Goal: Book appointment/travel/reservation

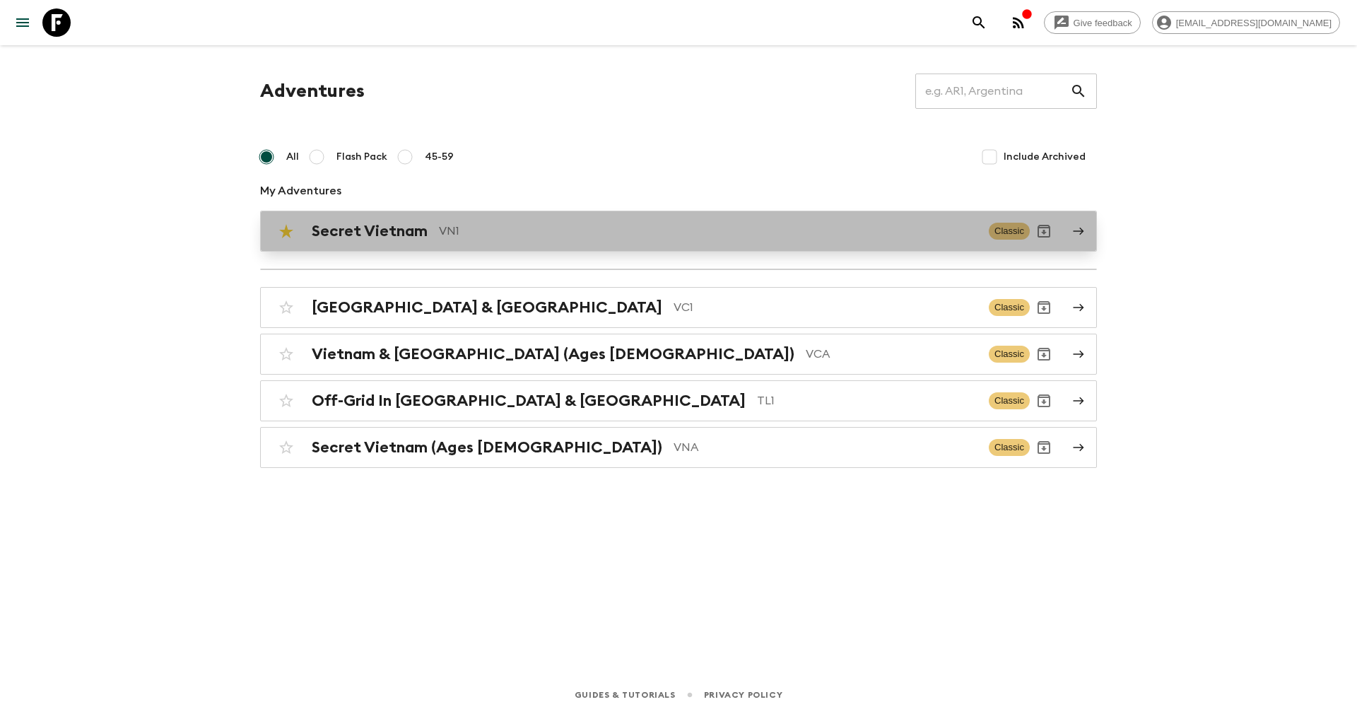
click at [421, 233] on h2 "Secret Vietnam" at bounding box center [370, 231] width 116 height 18
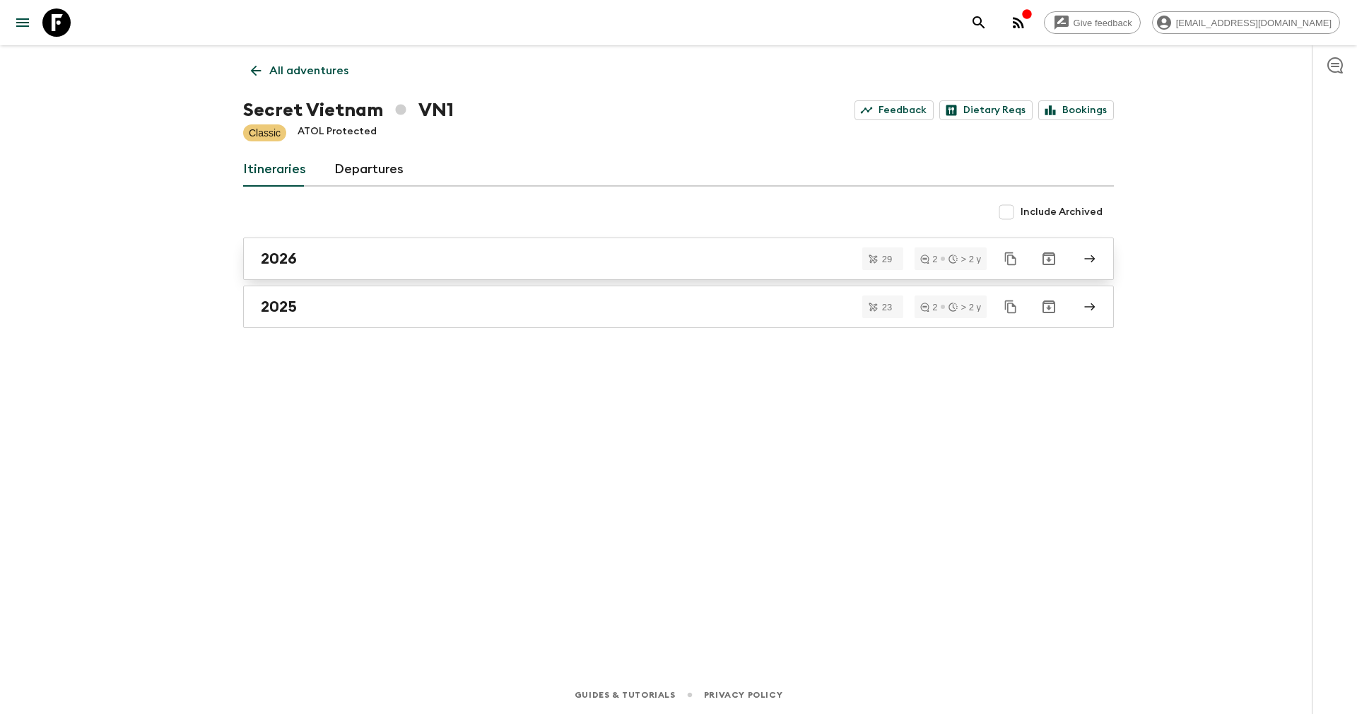
click at [333, 249] on div "2026" at bounding box center [665, 258] width 809 height 18
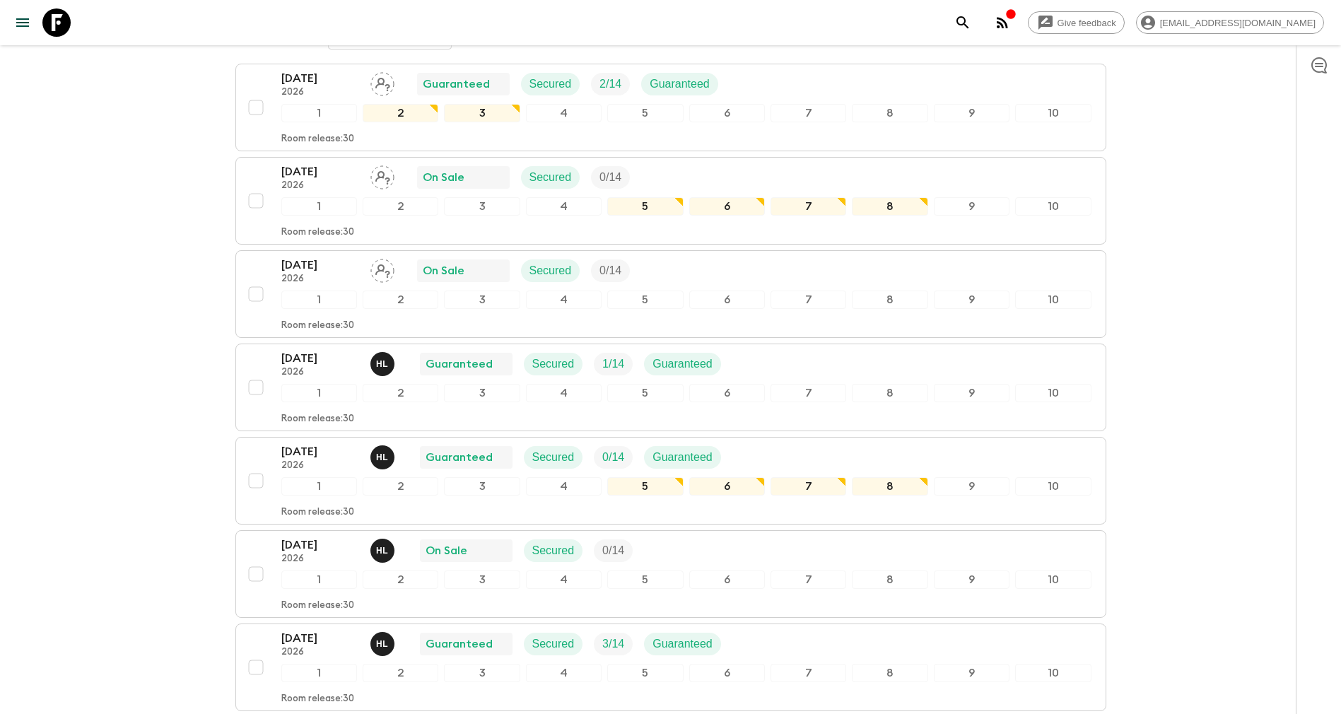
scroll to position [106, 0]
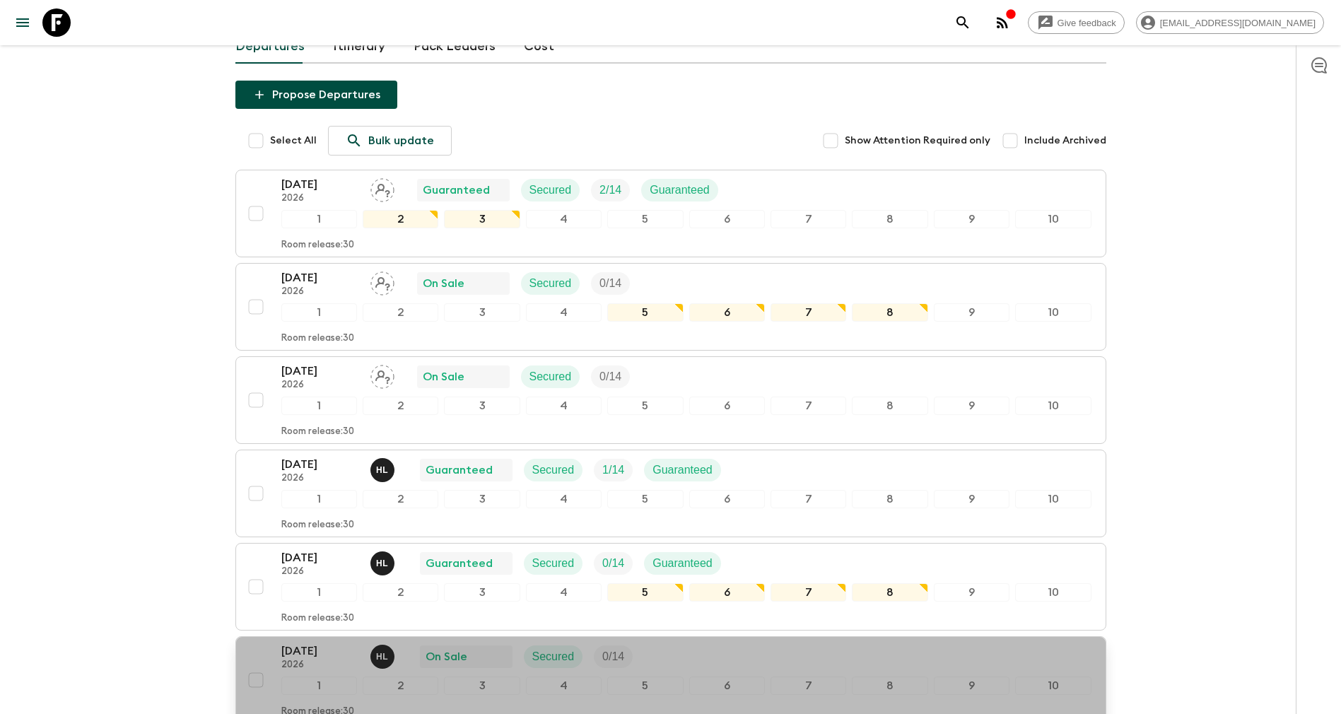
click at [308, 662] on p "2026" at bounding box center [320, 664] width 78 height 11
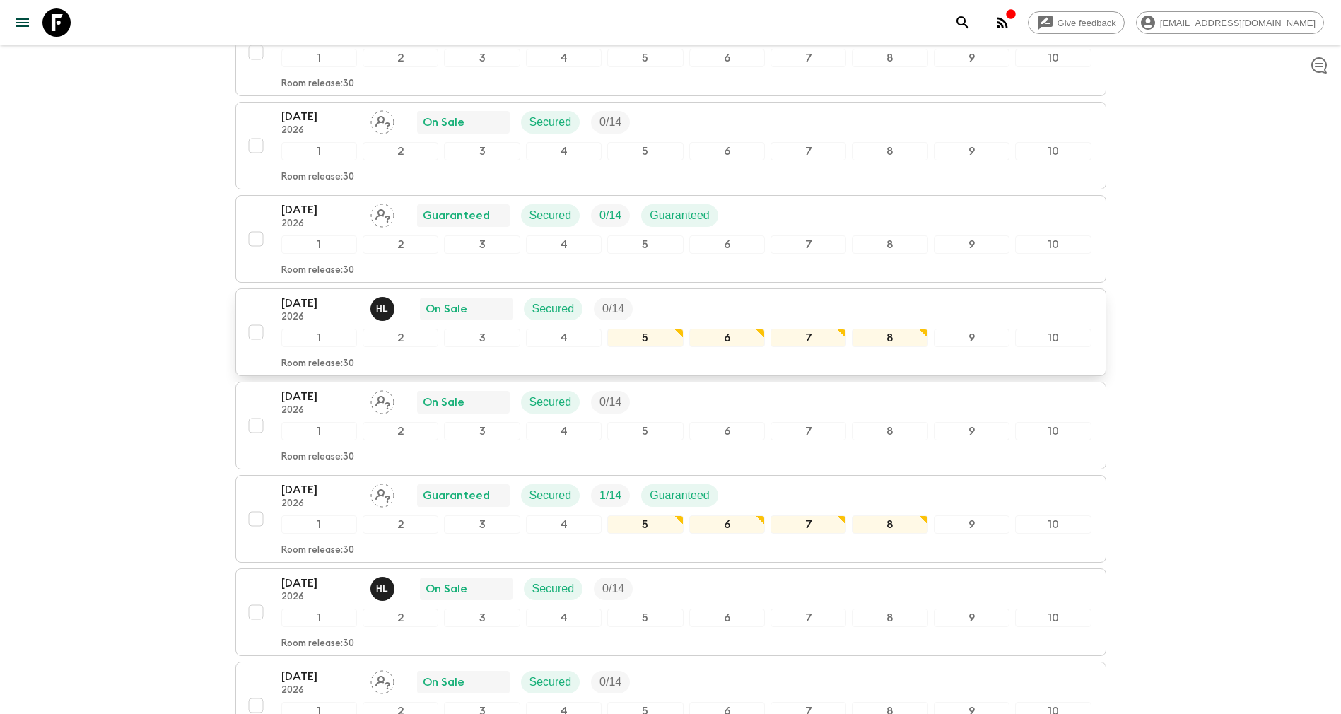
scroll to position [2332, 0]
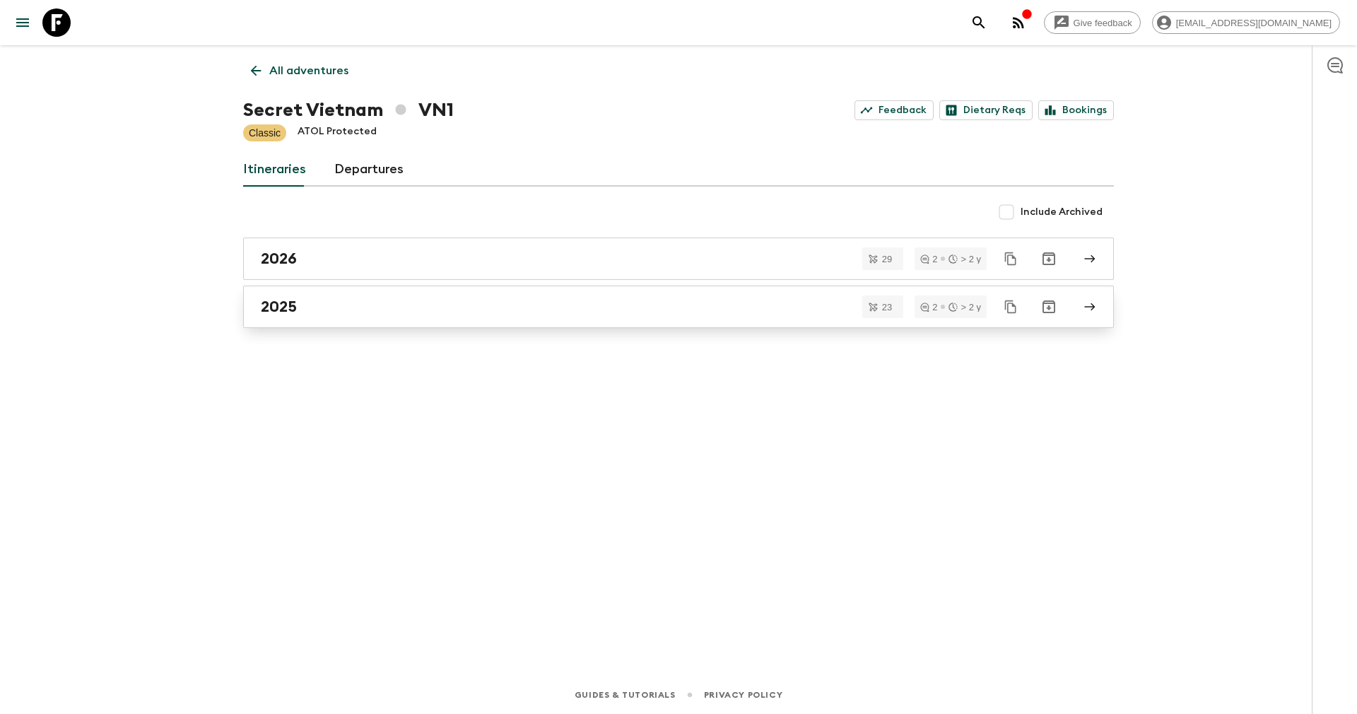
click at [317, 301] on div "2025" at bounding box center [665, 307] width 809 height 18
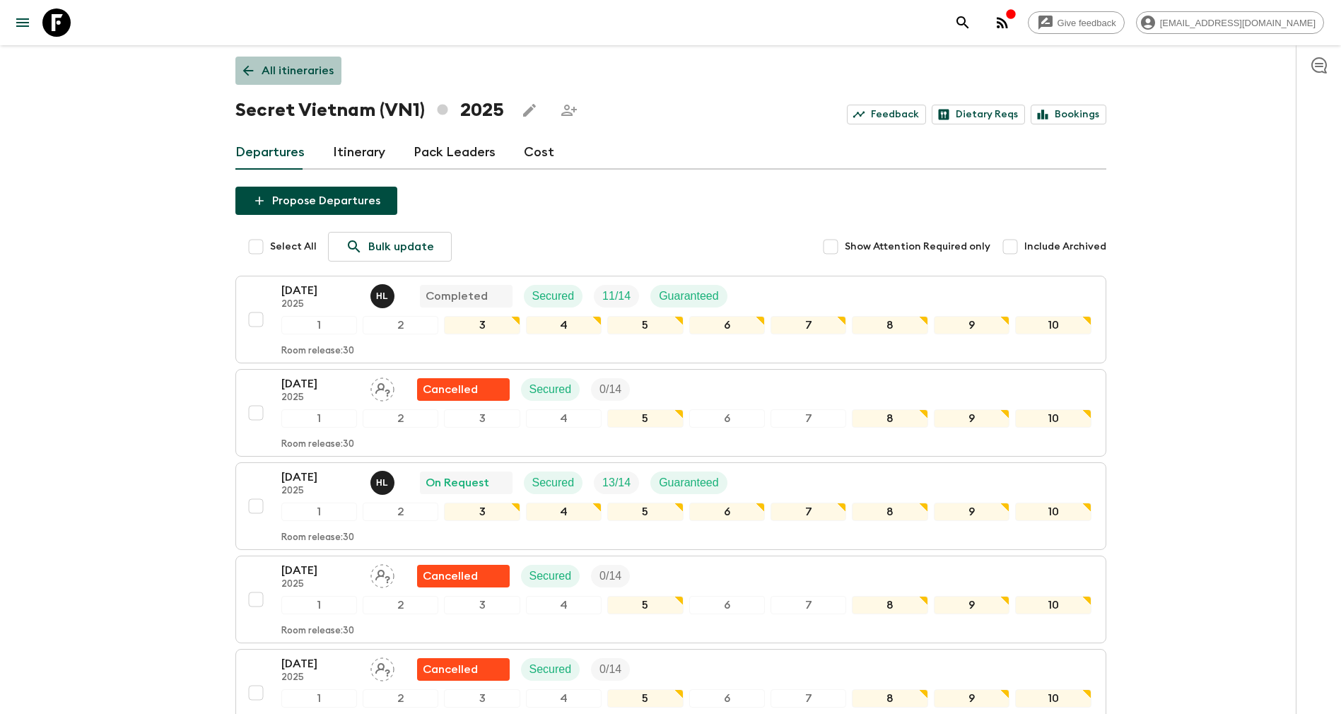
click at [287, 69] on p "All itineraries" at bounding box center [298, 70] width 72 height 17
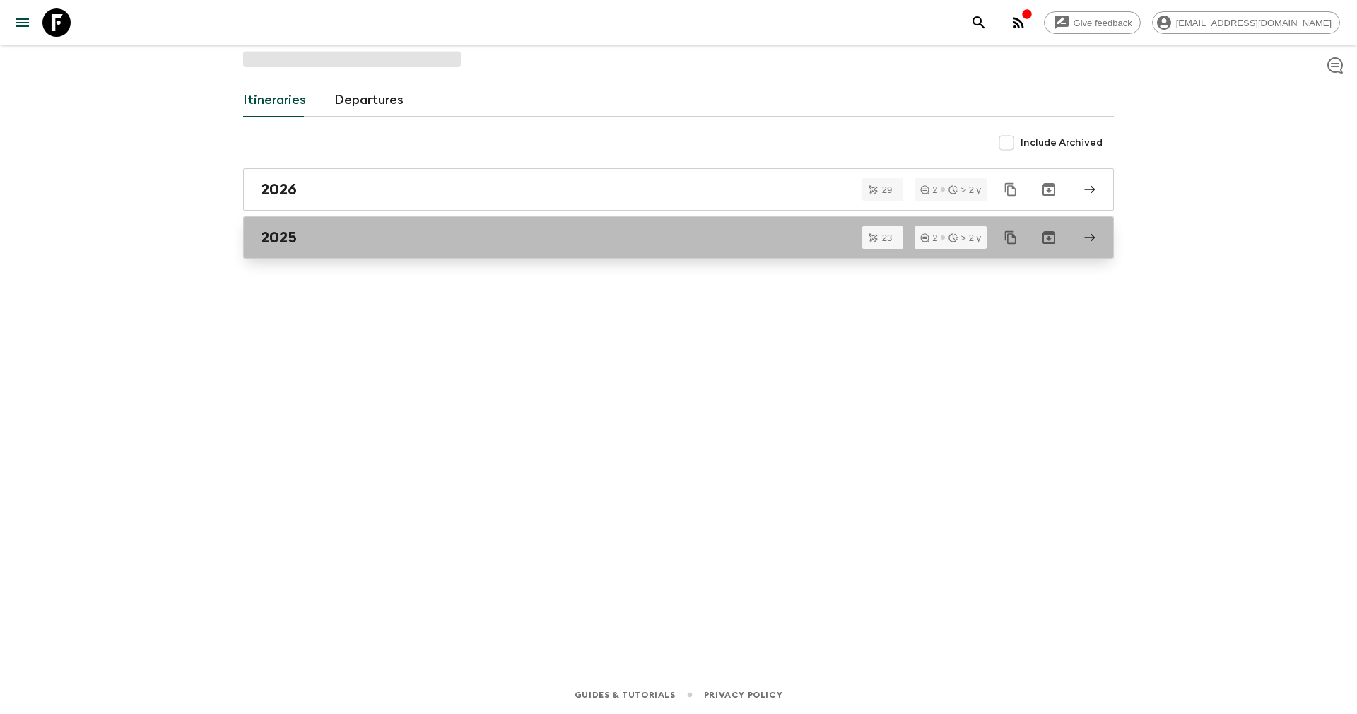
click at [389, 231] on div "2025" at bounding box center [665, 237] width 809 height 18
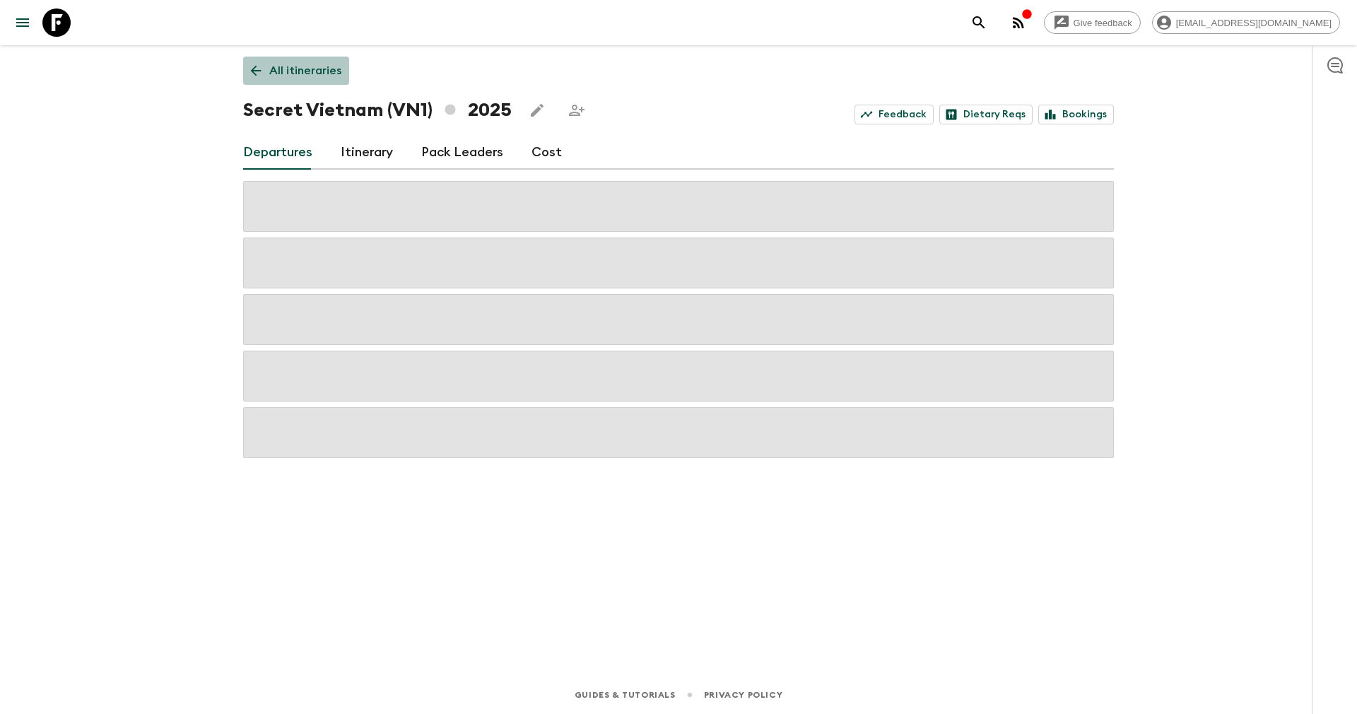
click at [276, 72] on p "All itineraries" at bounding box center [305, 70] width 72 height 17
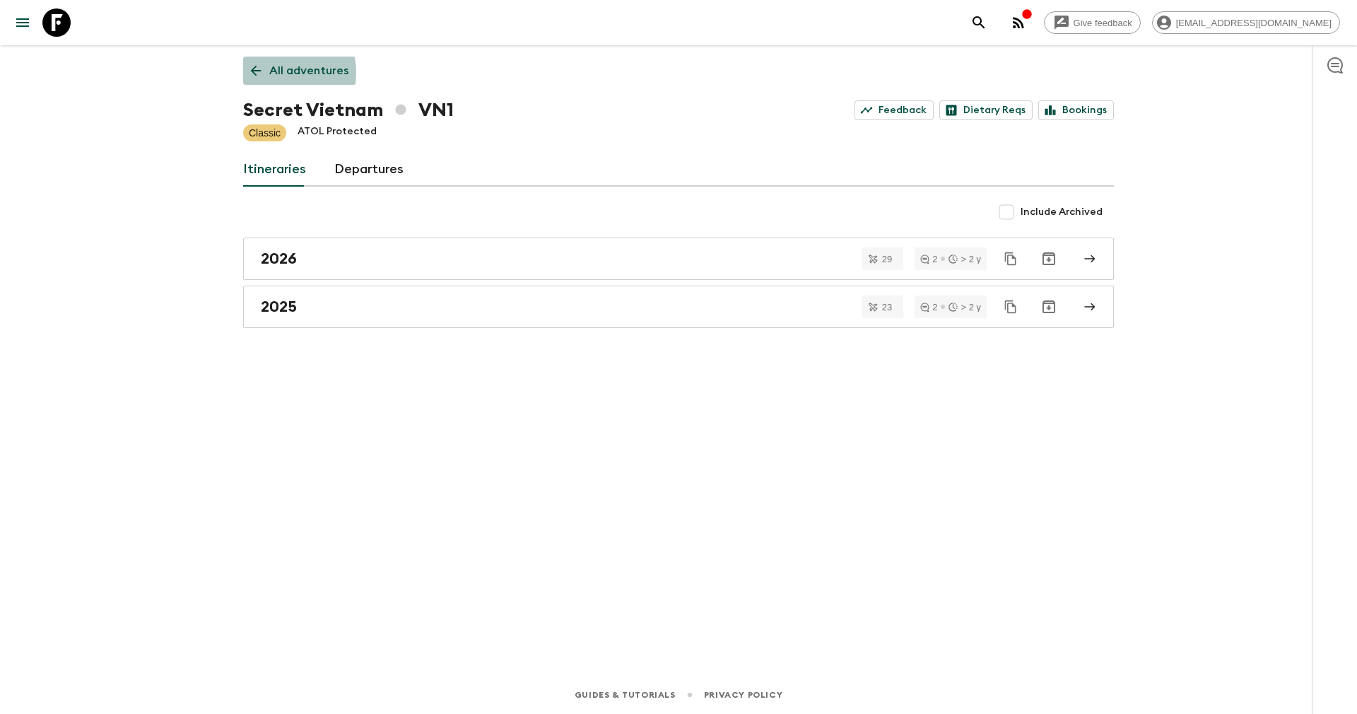
click at [272, 73] on p "All adventures" at bounding box center [308, 70] width 79 height 17
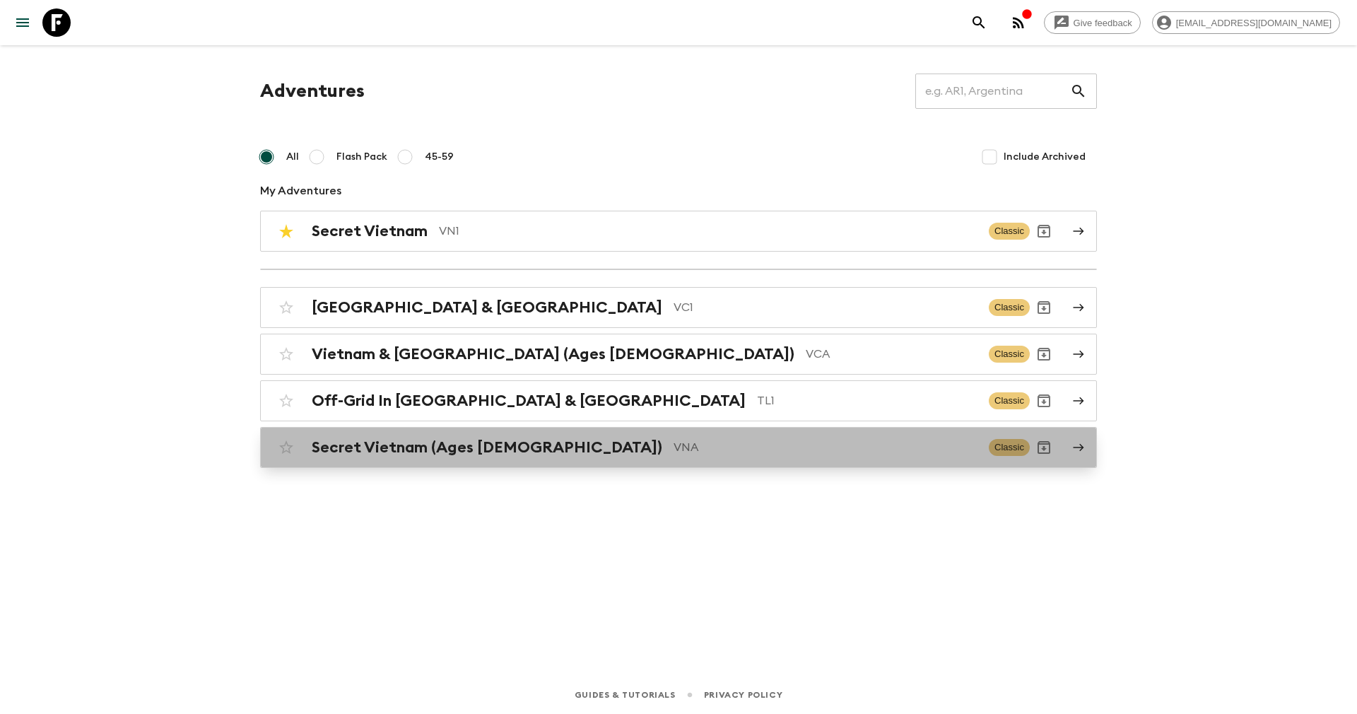
click at [432, 450] on h2 "Secret Vietnam (Ages [DEMOGRAPHIC_DATA])" at bounding box center [487, 447] width 351 height 18
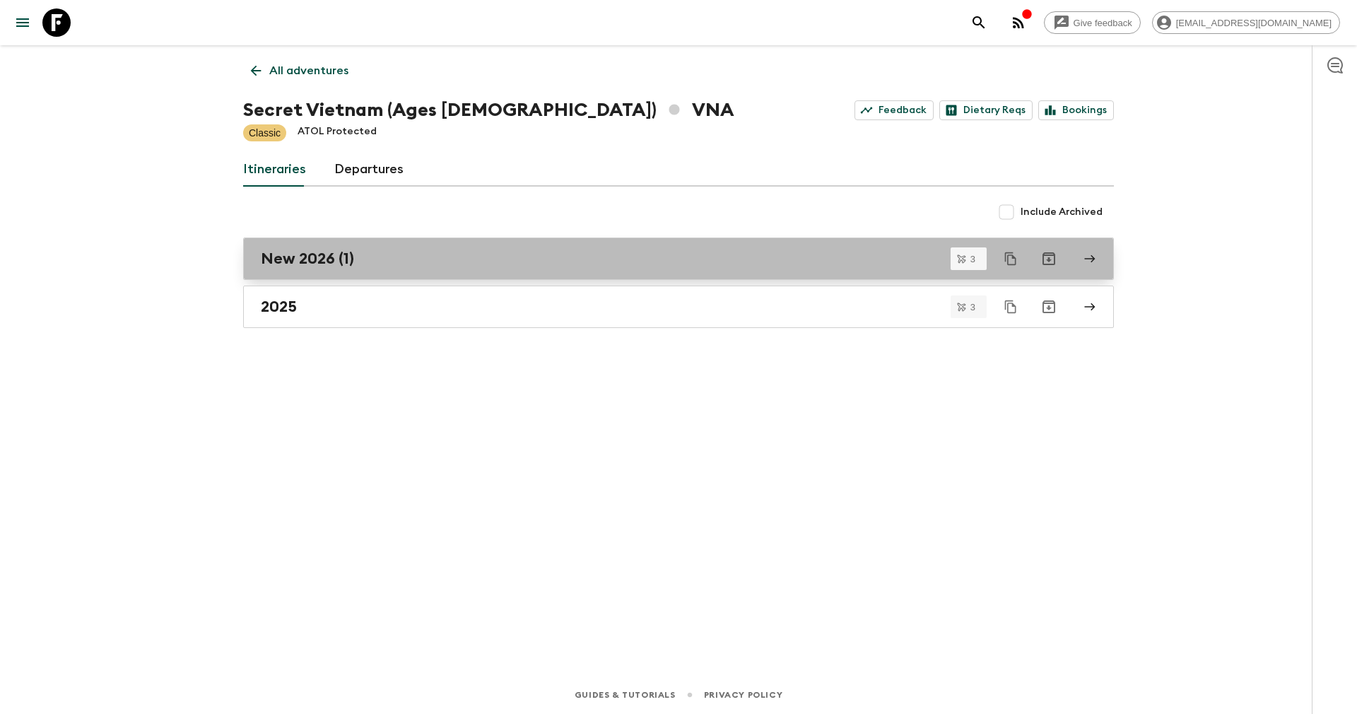
click at [360, 263] on div "New 2026 (1)" at bounding box center [665, 258] width 809 height 18
